Goal: Find specific page/section: Find specific page/section

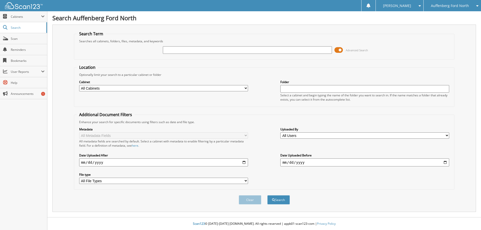
click at [170, 47] on input "text" at bounding box center [247, 50] width 169 height 8
type input "171190"
click at [268, 196] on button "Search" at bounding box center [279, 200] width 23 height 9
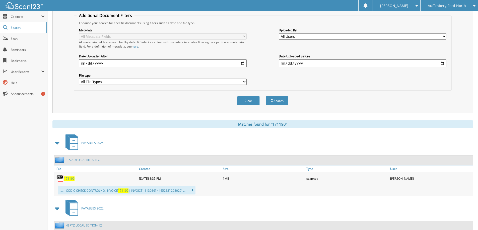
scroll to position [100, 0]
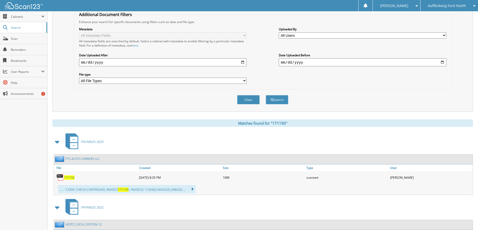
click at [67, 178] on span "171190" at bounding box center [69, 178] width 11 height 4
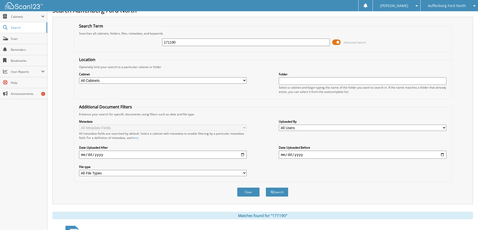
scroll to position [0, 0]
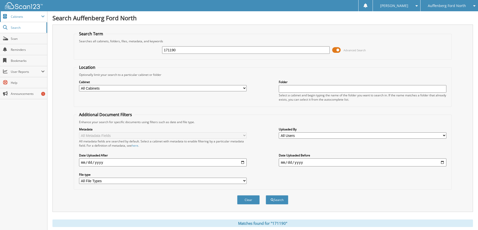
click at [29, 13] on span "Cabinets" at bounding box center [23, 16] width 47 height 11
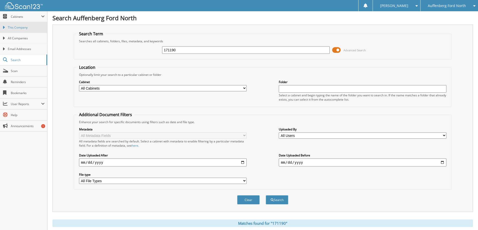
click at [33, 28] on span "This Company" at bounding box center [26, 27] width 37 height 5
